Goal: Information Seeking & Learning: Learn about a topic

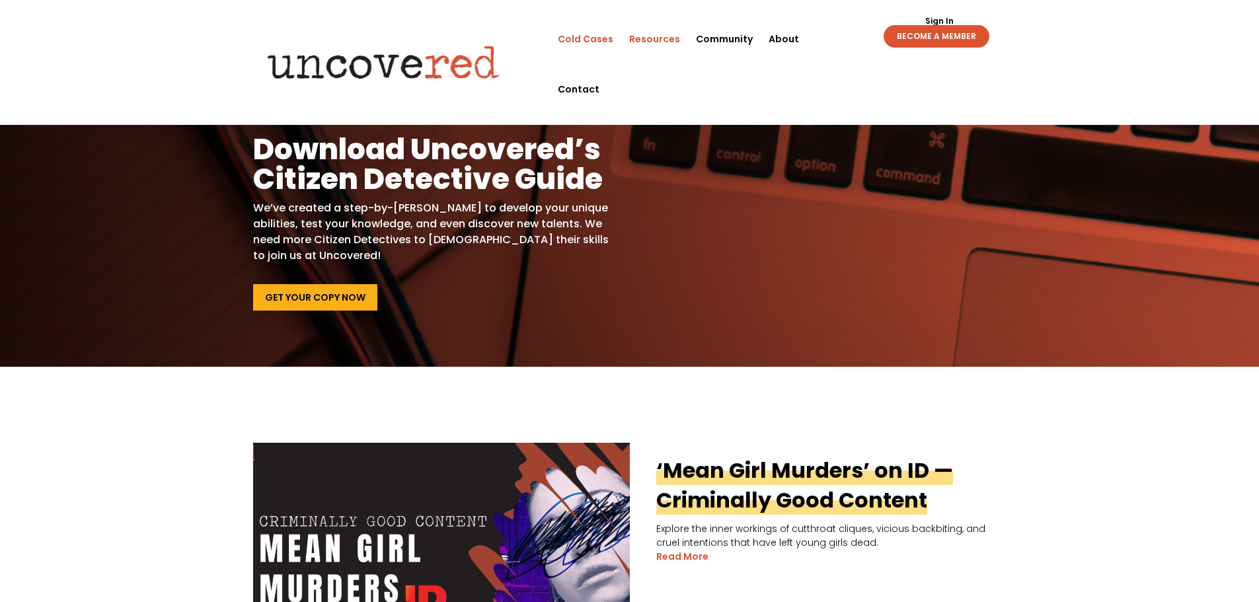
click at [585, 41] on link "Cold Cases" at bounding box center [586, 39] width 56 height 50
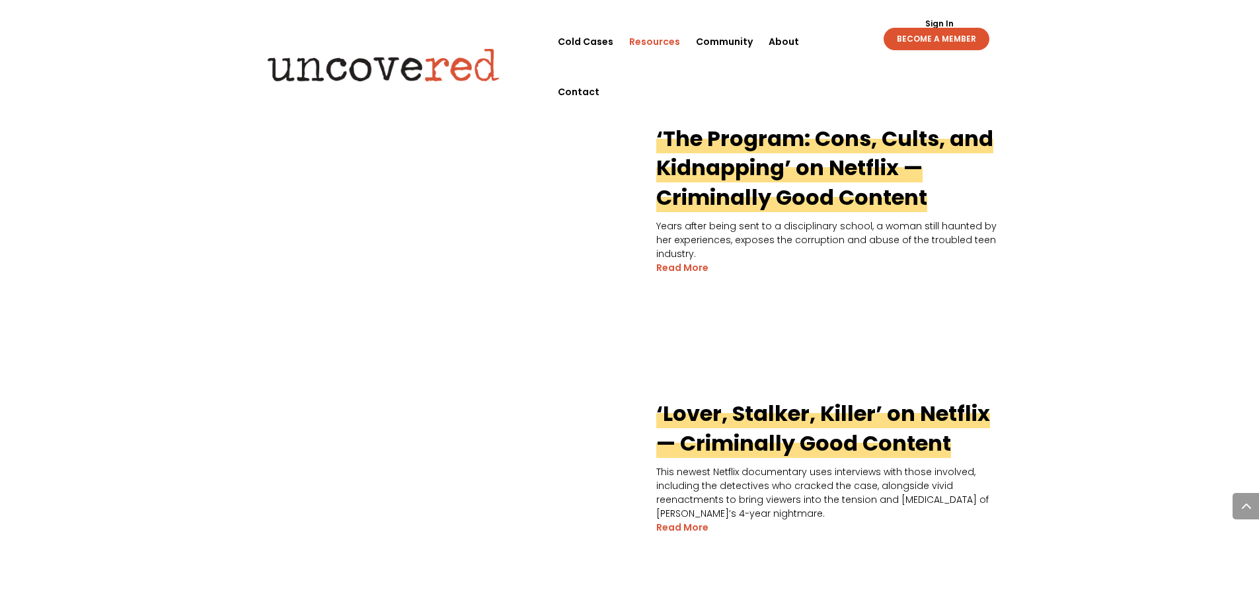
scroll to position [859, 0]
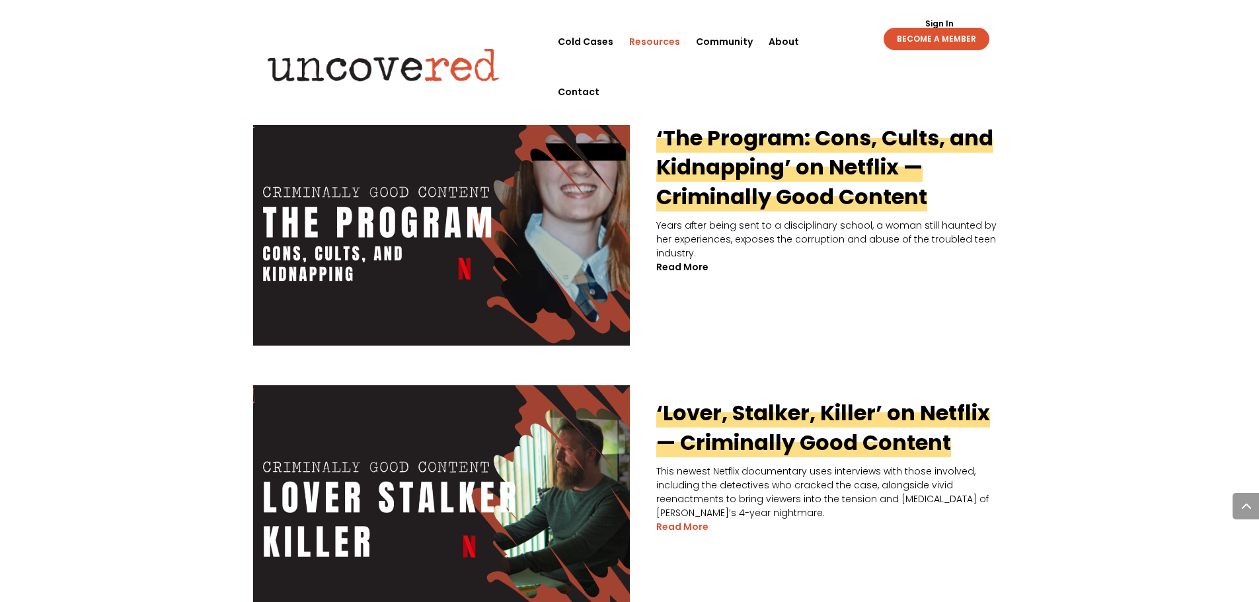
click at [679, 266] on link "read more" at bounding box center [682, 267] width 52 height 14
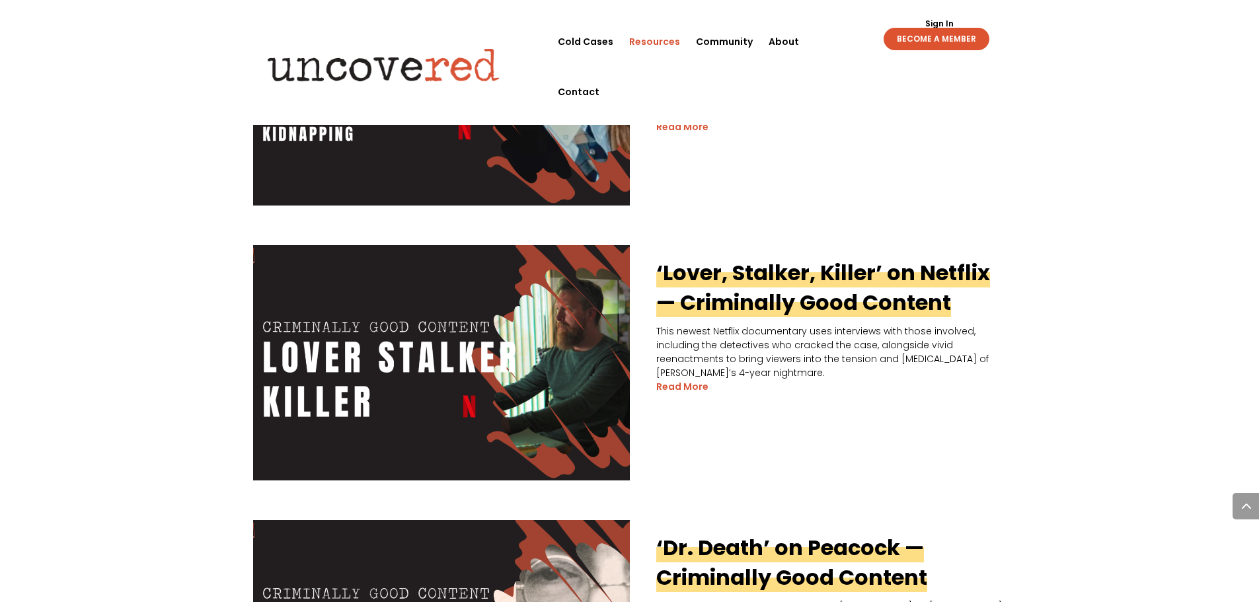
scroll to position [991, 0]
